Goal: Information Seeking & Learning: Learn about a topic

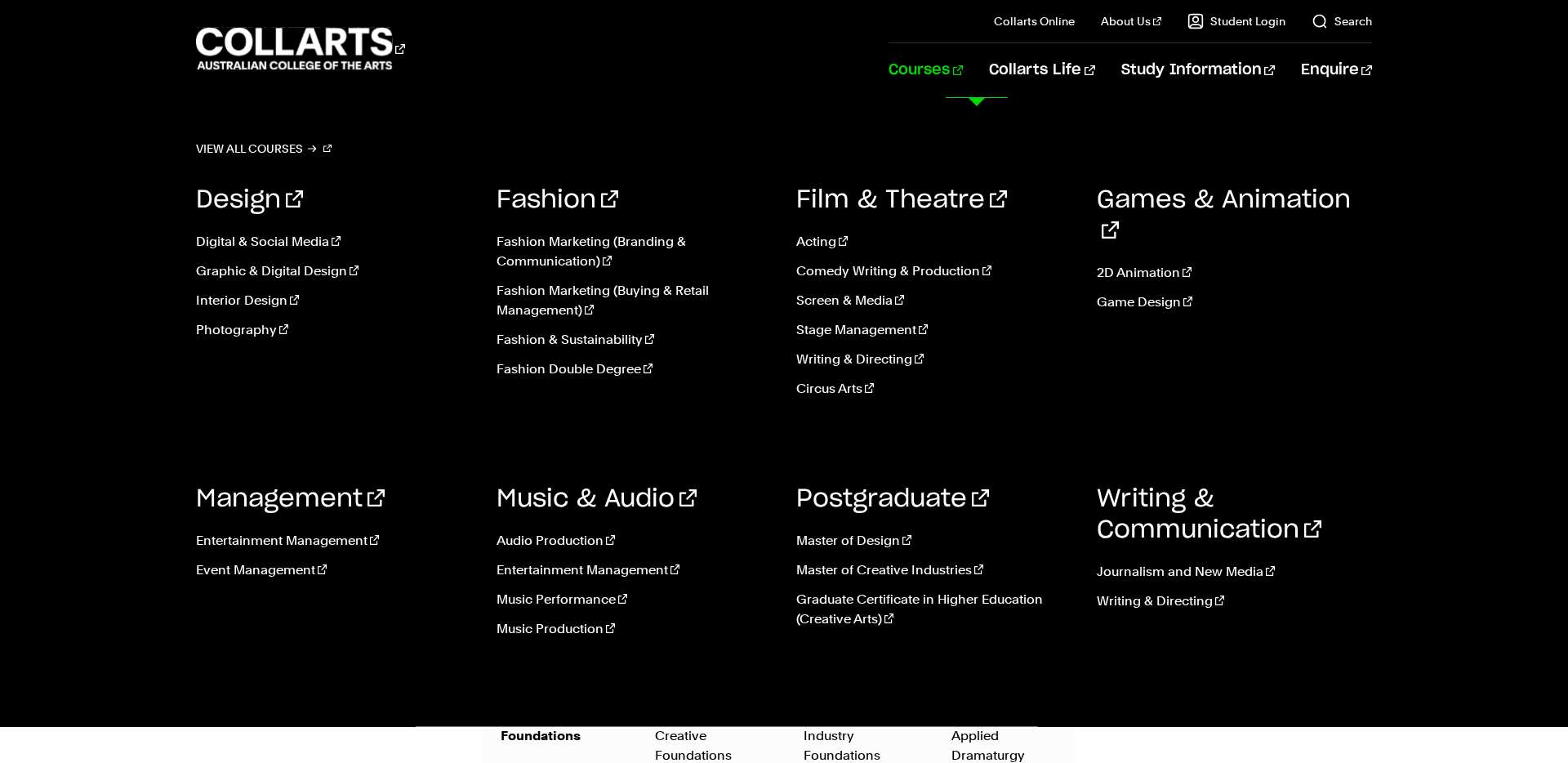
scroll to position [1748, 0]
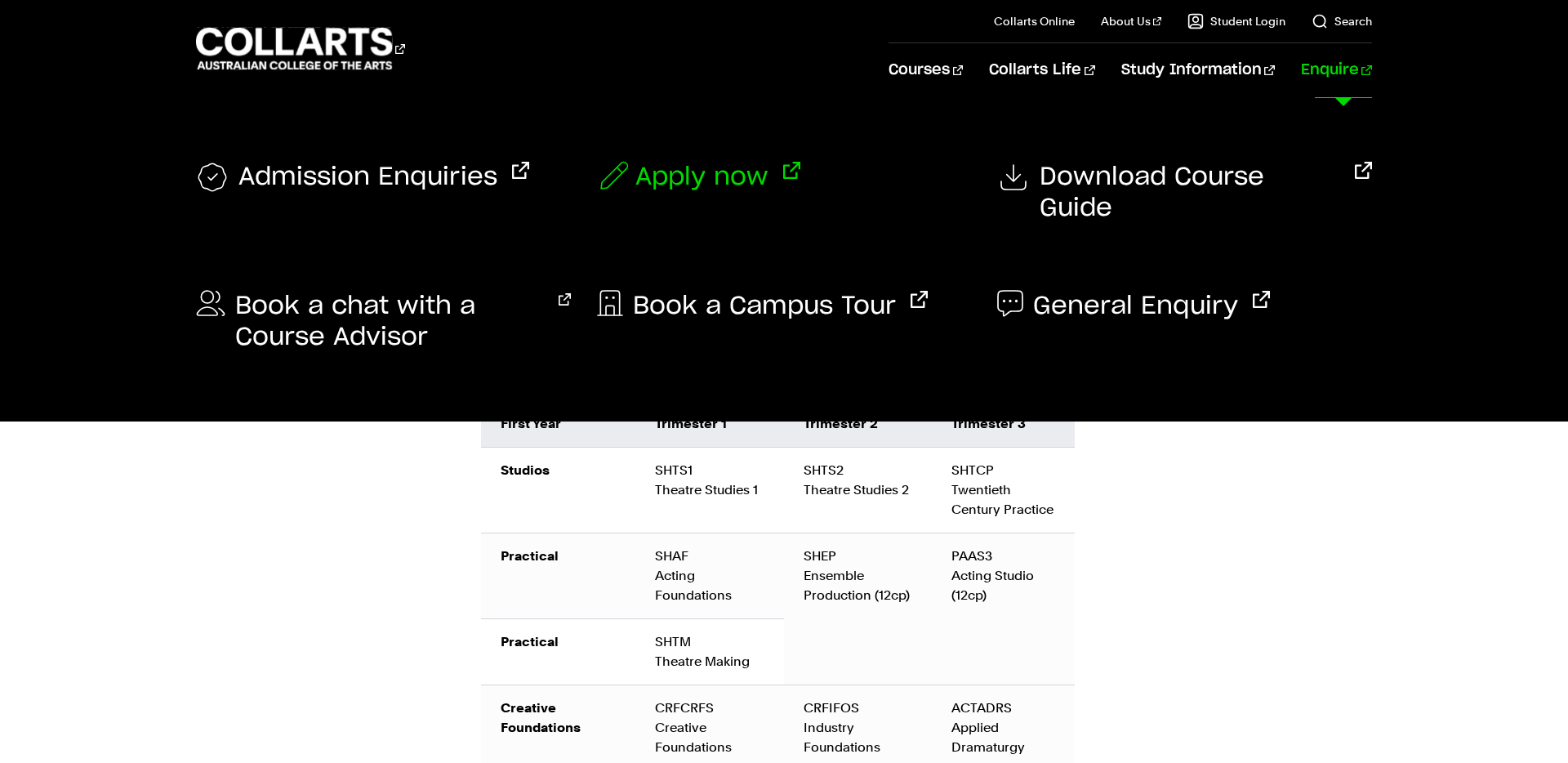
click at [703, 167] on span "Apply now" at bounding box center [702, 177] width 133 height 31
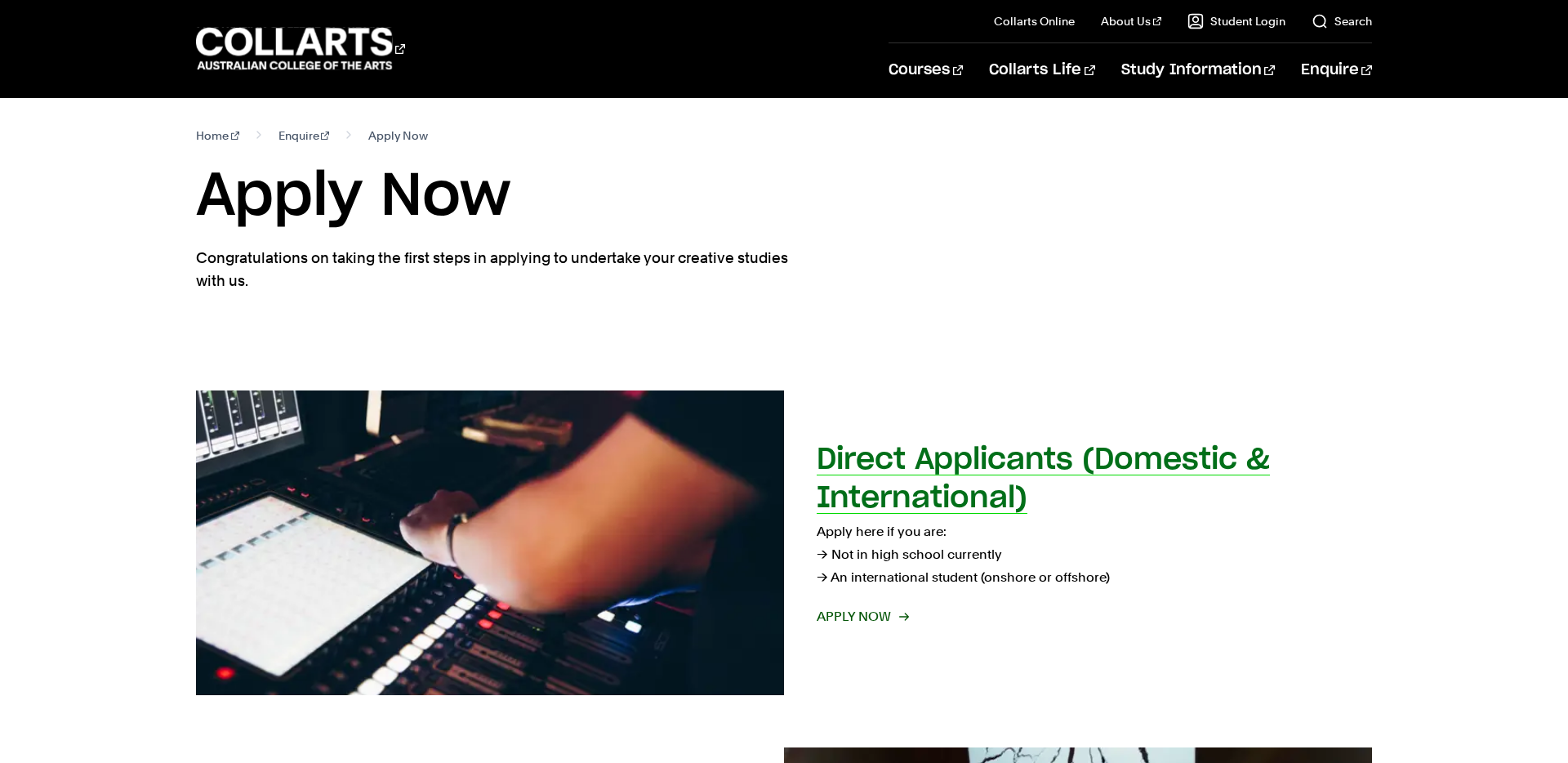
click at [886, 619] on span "Apply now" at bounding box center [861, 616] width 91 height 22
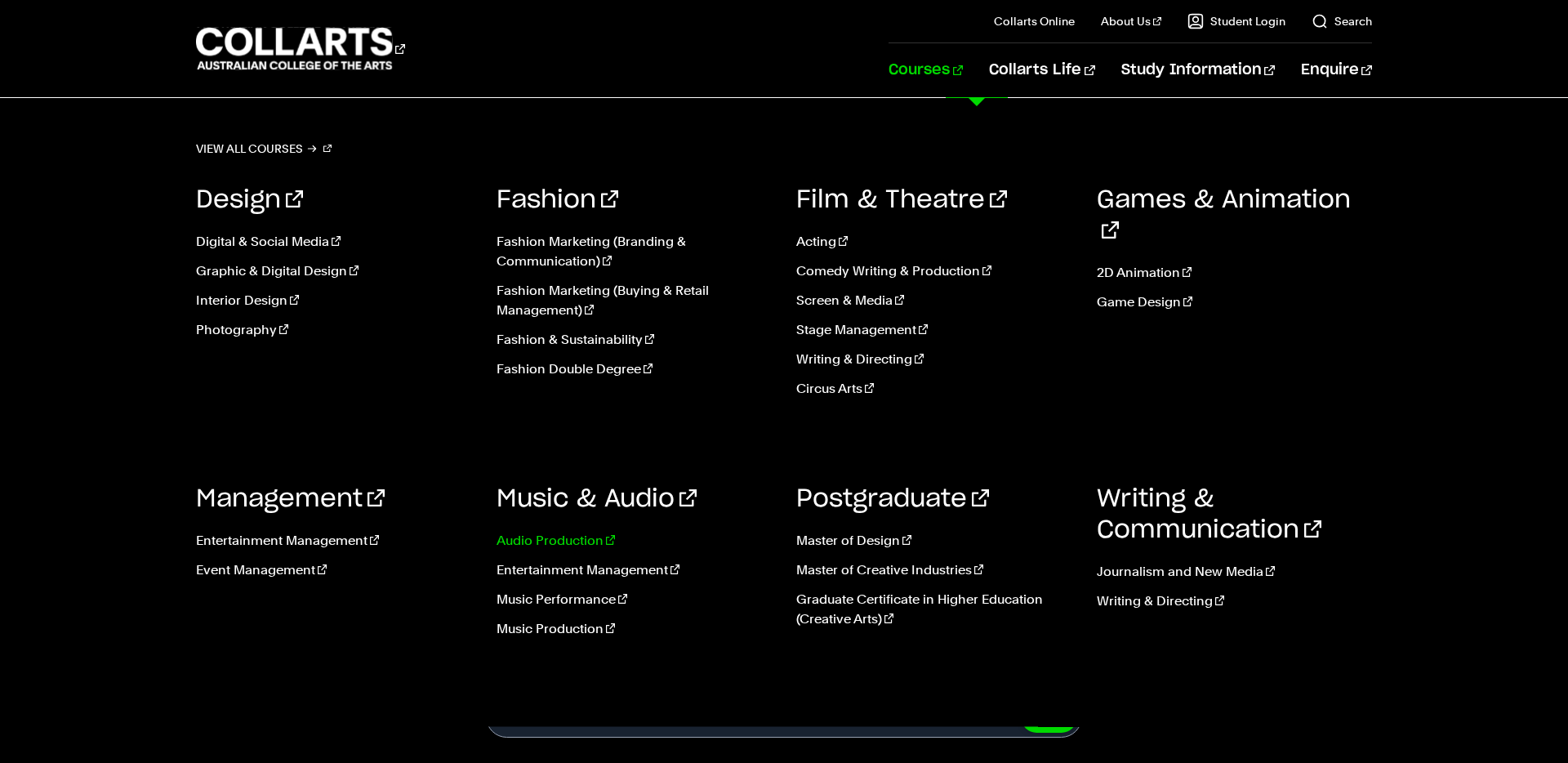
scroll to position [9, 0]
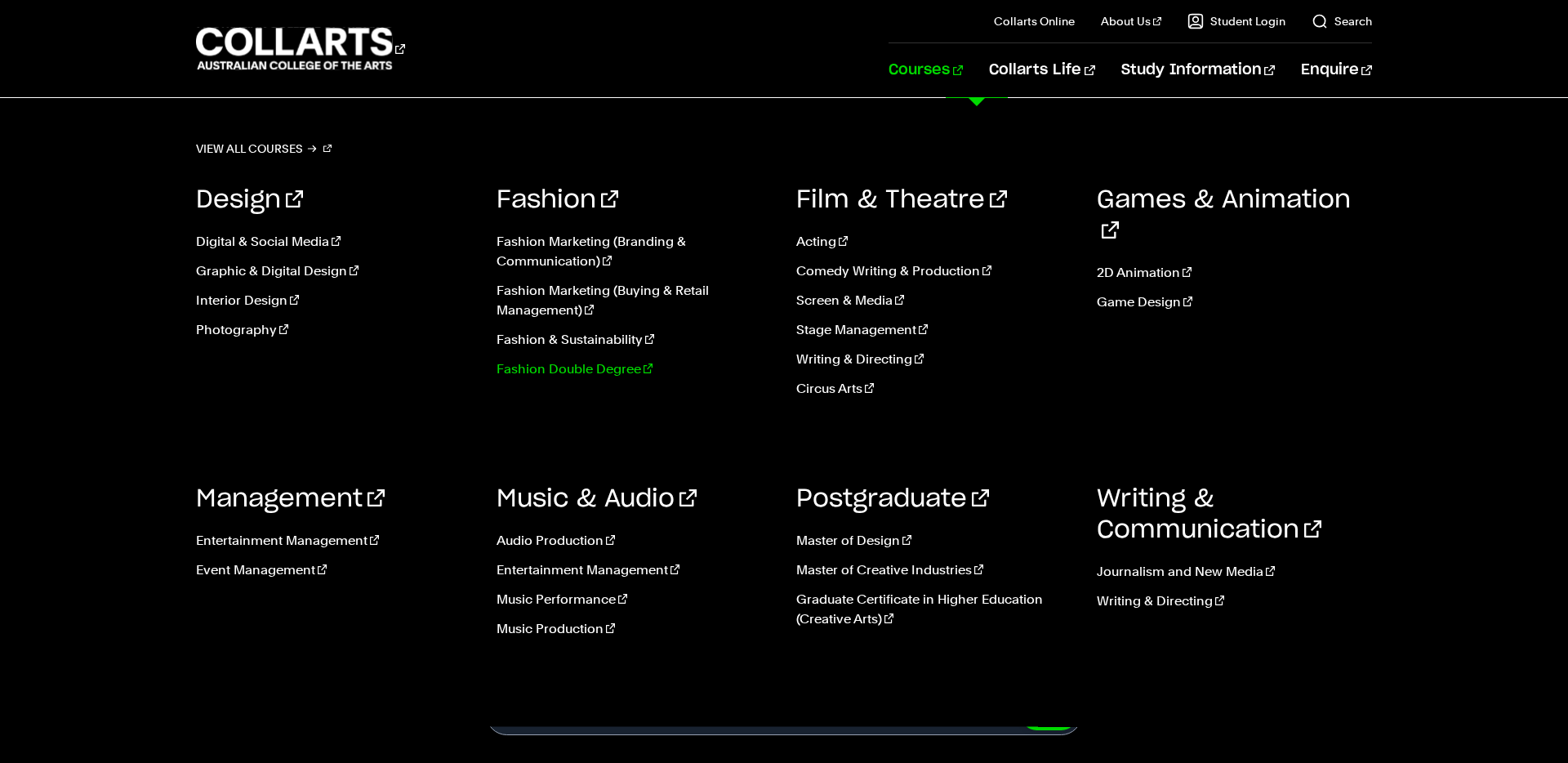
click at [546, 371] on link "Fashion Double Degree" at bounding box center [634, 369] width 276 height 20
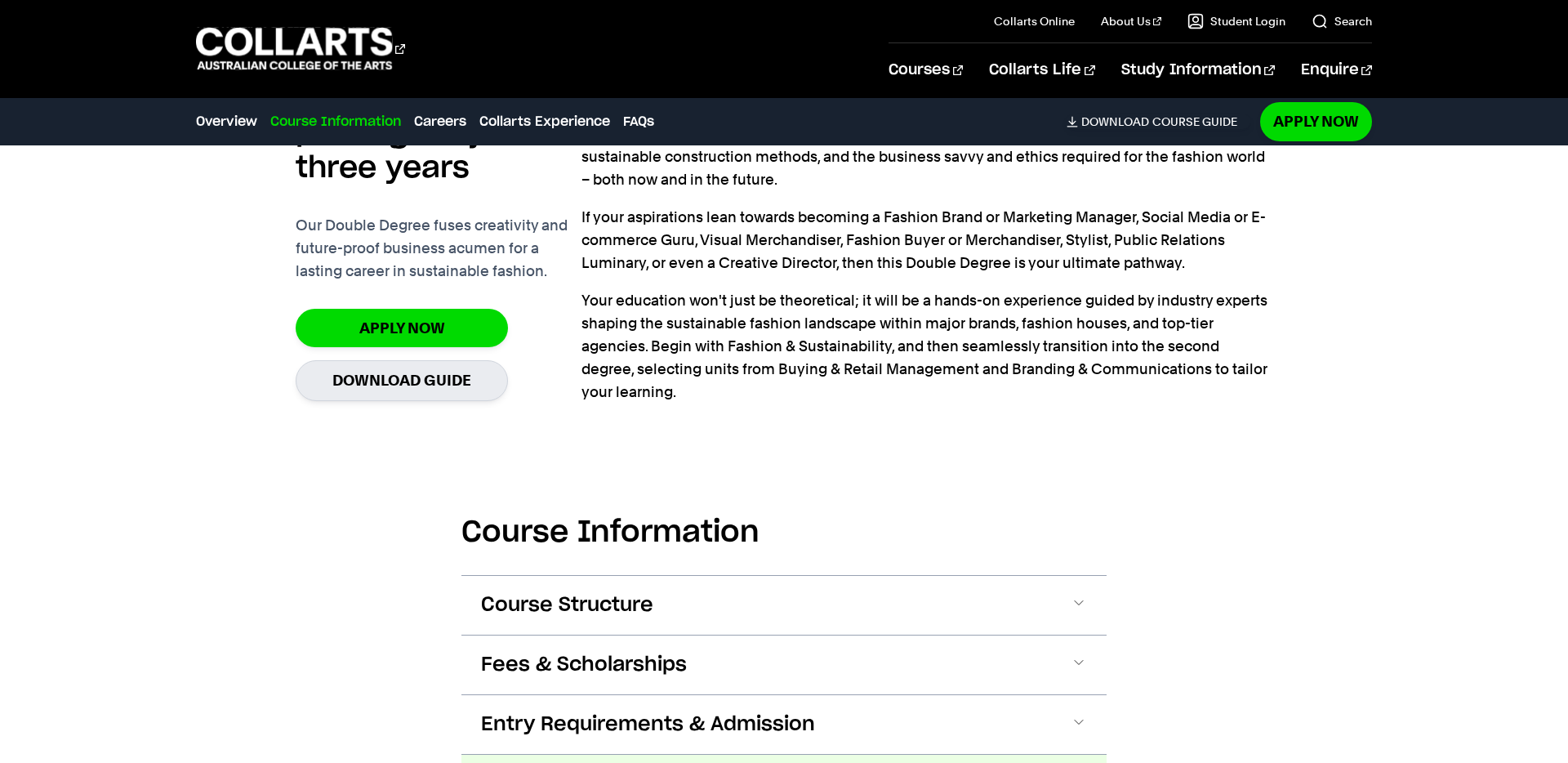
scroll to position [1609, 0]
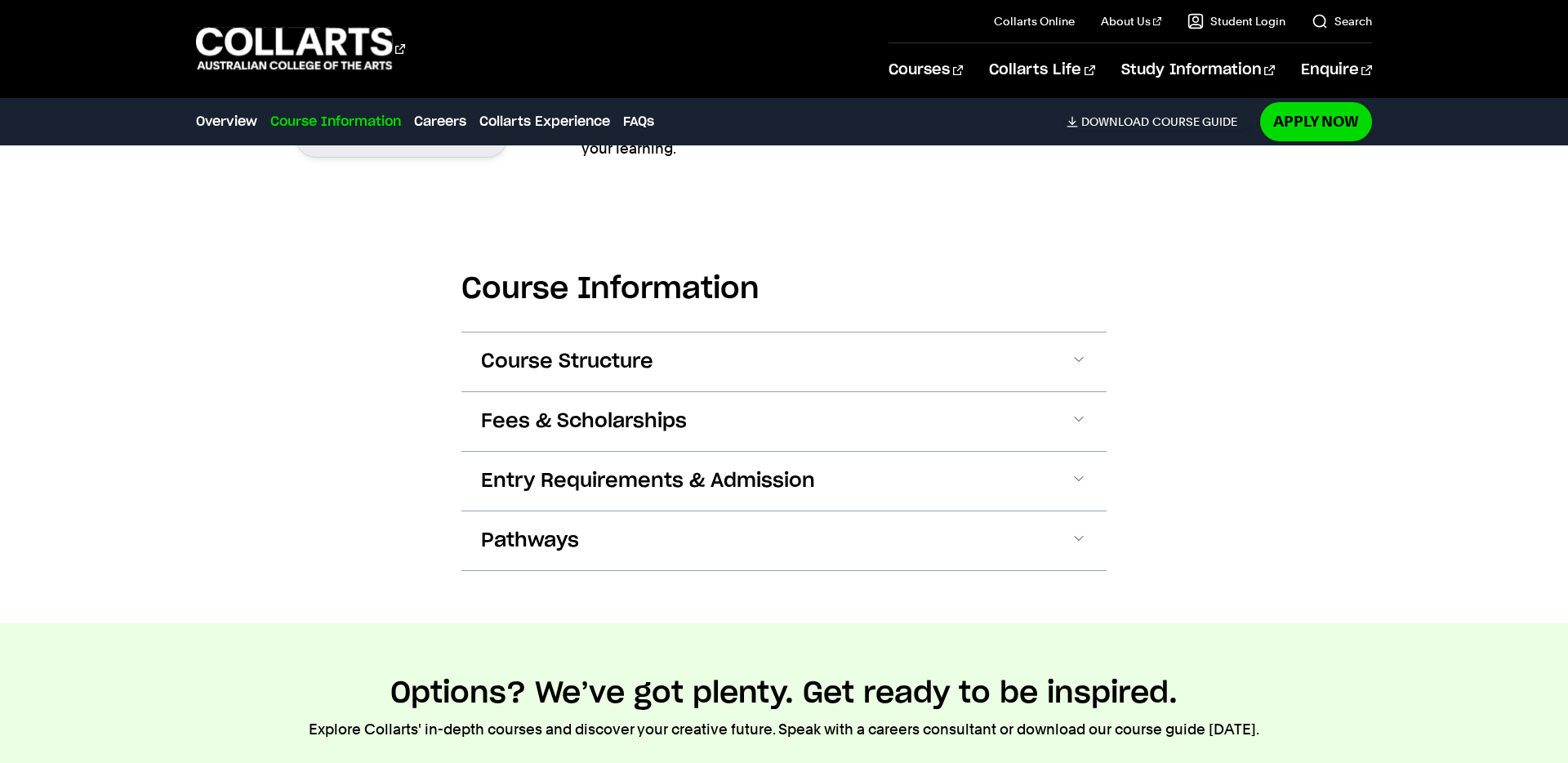
click at [570, 361] on span "Course Structure" at bounding box center [567, 362] width 173 height 26
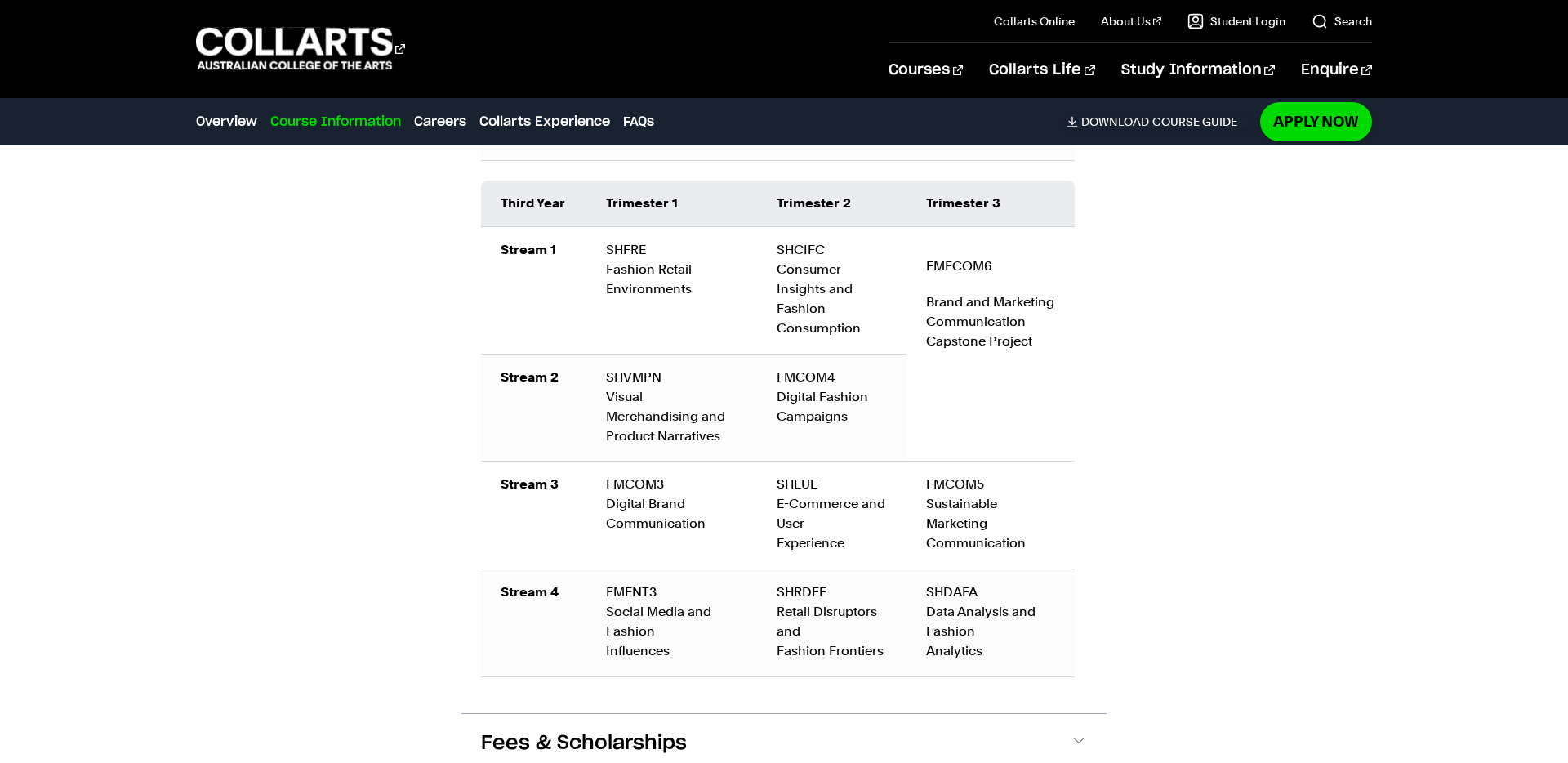
scroll to position [2887, 0]
